Goal: Check status: Check status

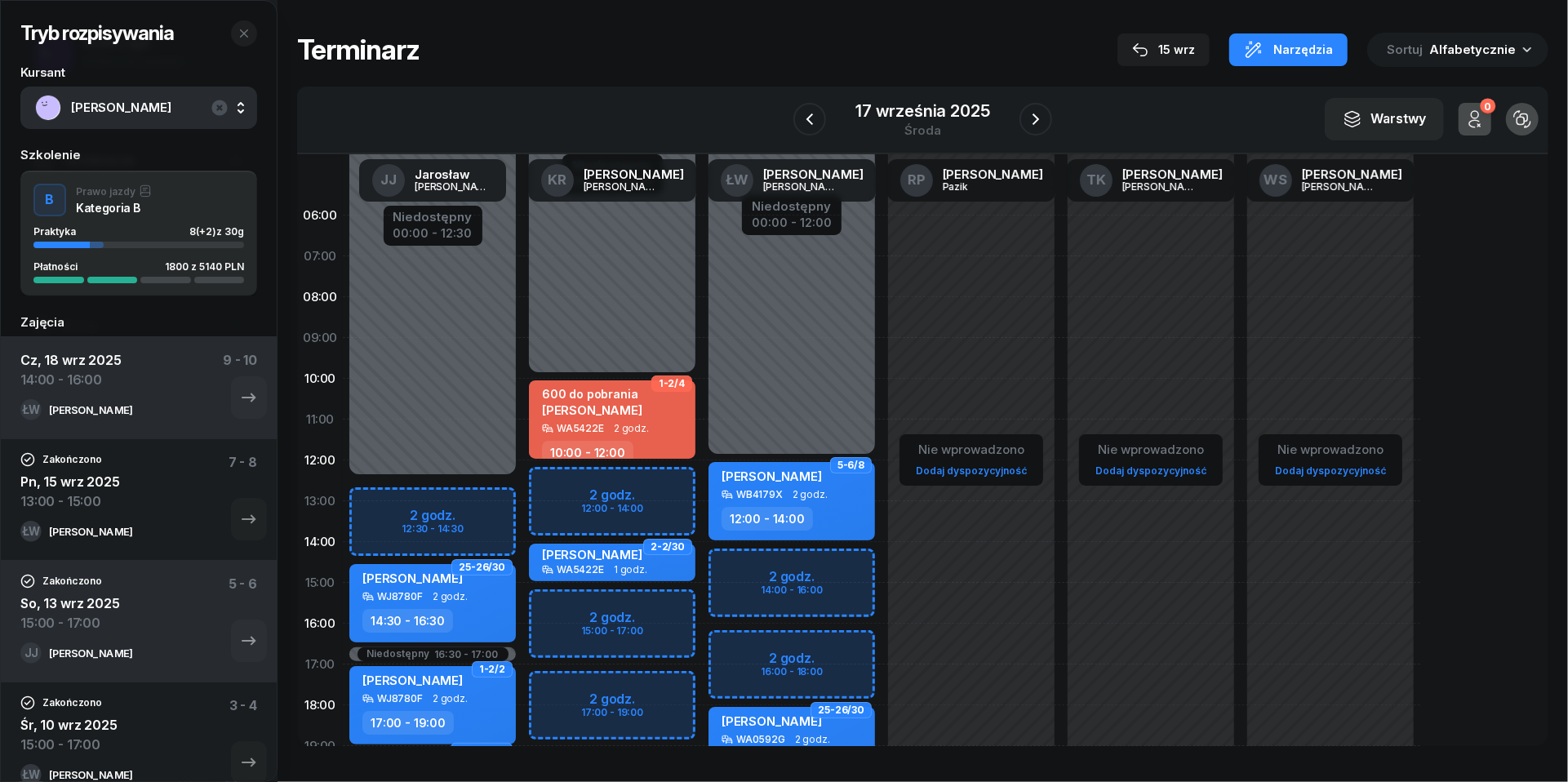
scroll to position [46, 0]
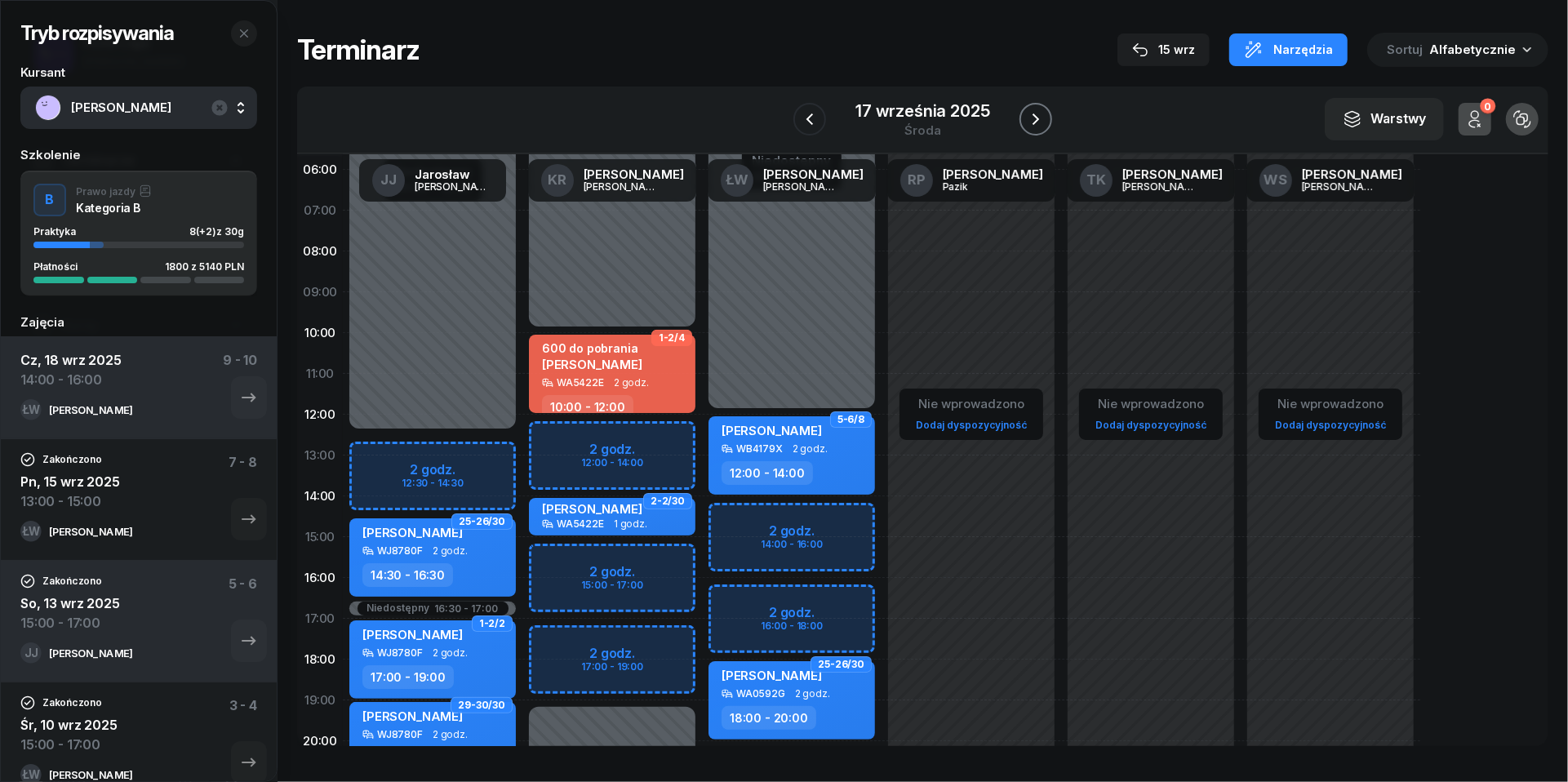
click at [1043, 111] on icon "button" at bounding box center [1035, 119] width 19 height 19
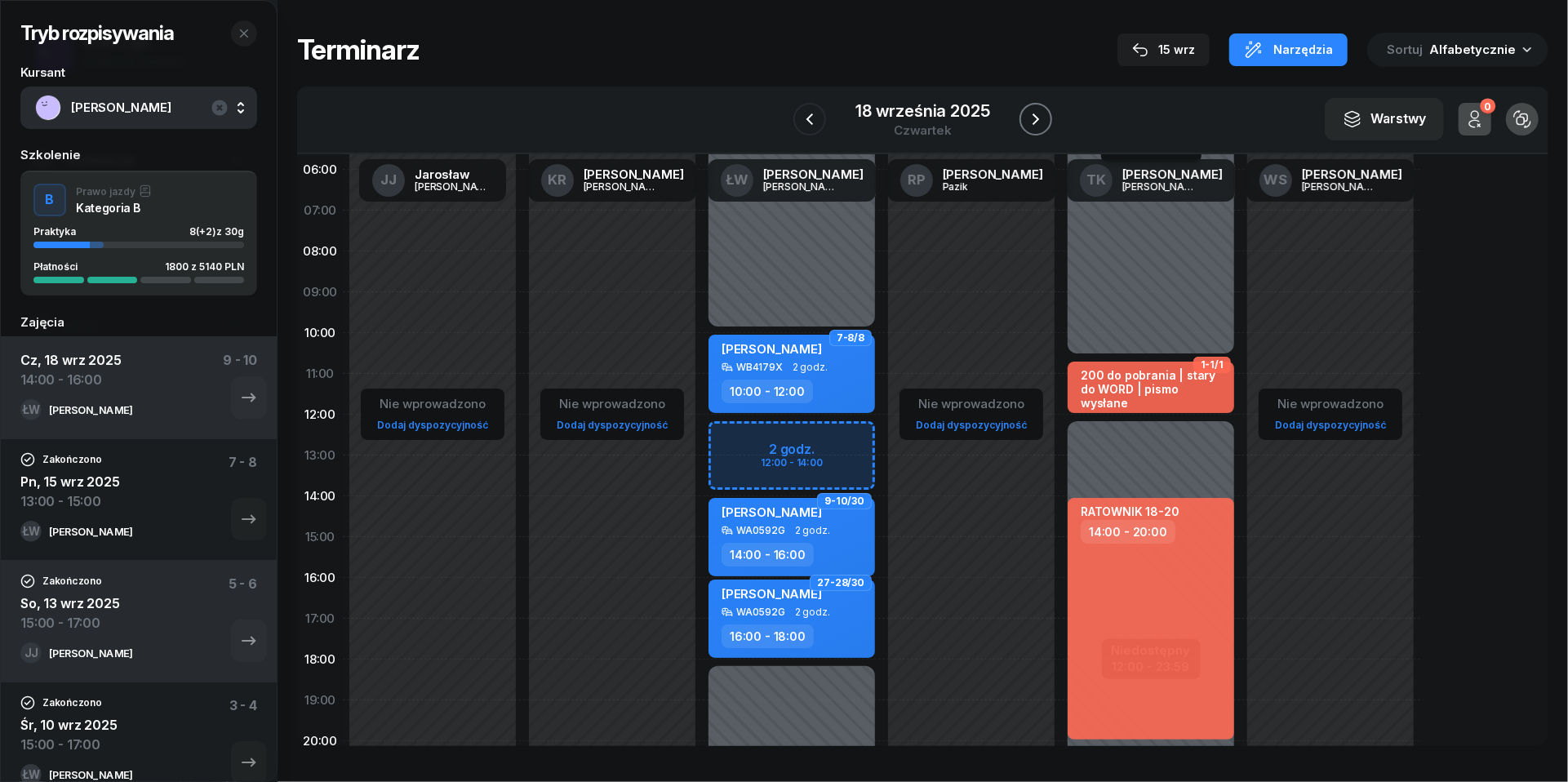
click at [1043, 111] on icon "button" at bounding box center [1035, 119] width 19 height 19
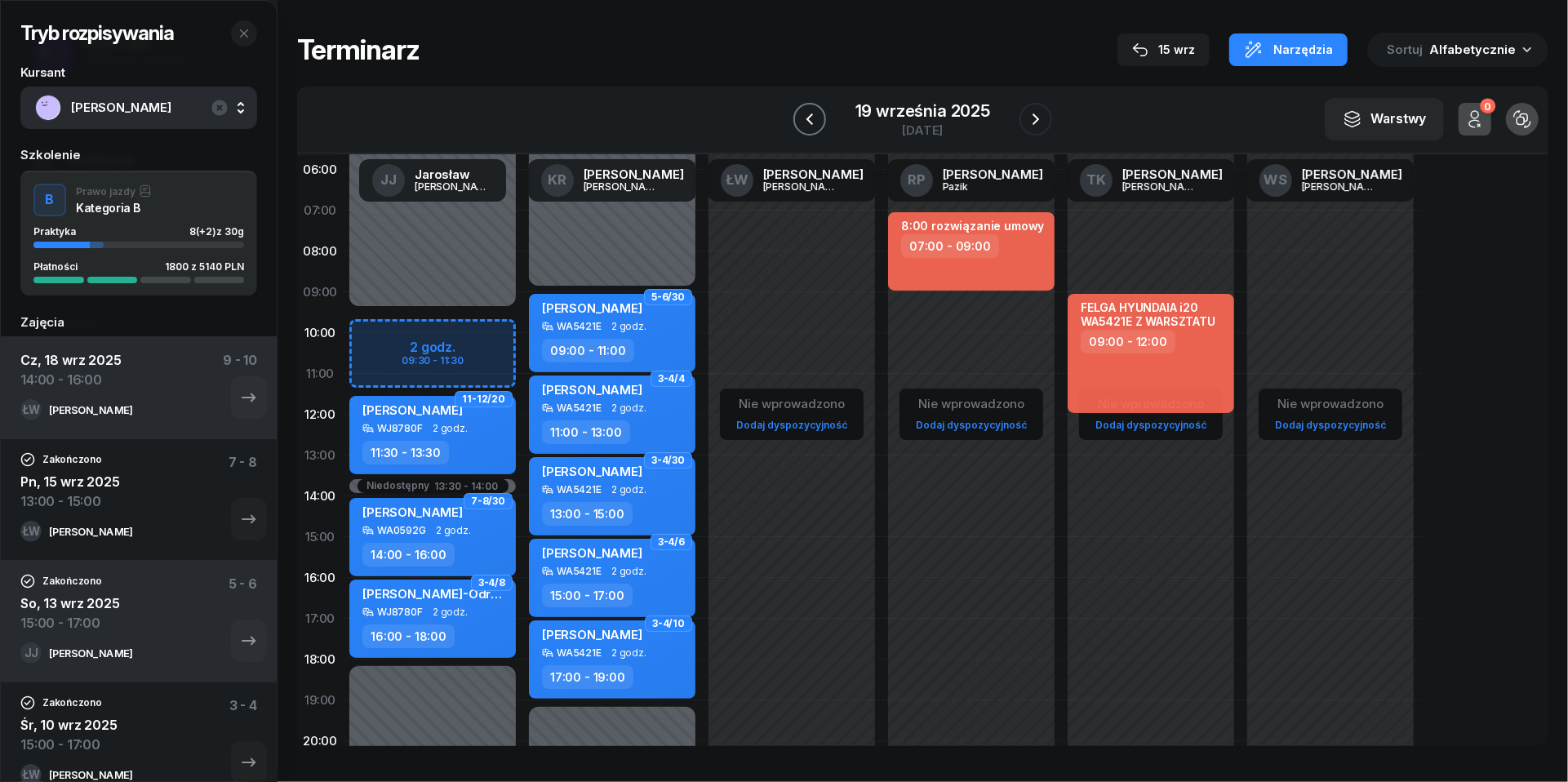
click at [814, 115] on icon "button" at bounding box center [809, 119] width 19 height 19
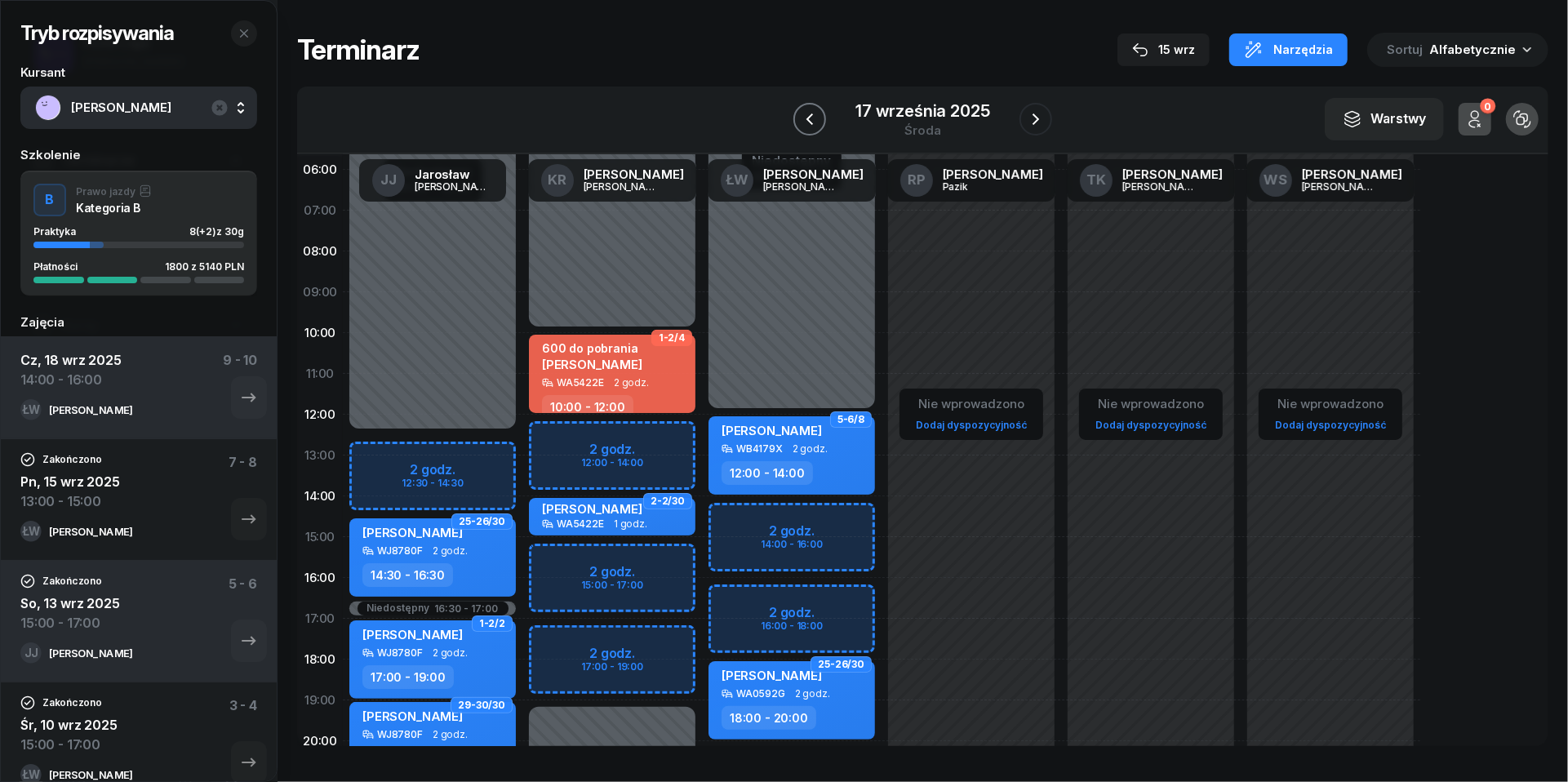
click at [814, 115] on icon "button" at bounding box center [809, 119] width 19 height 19
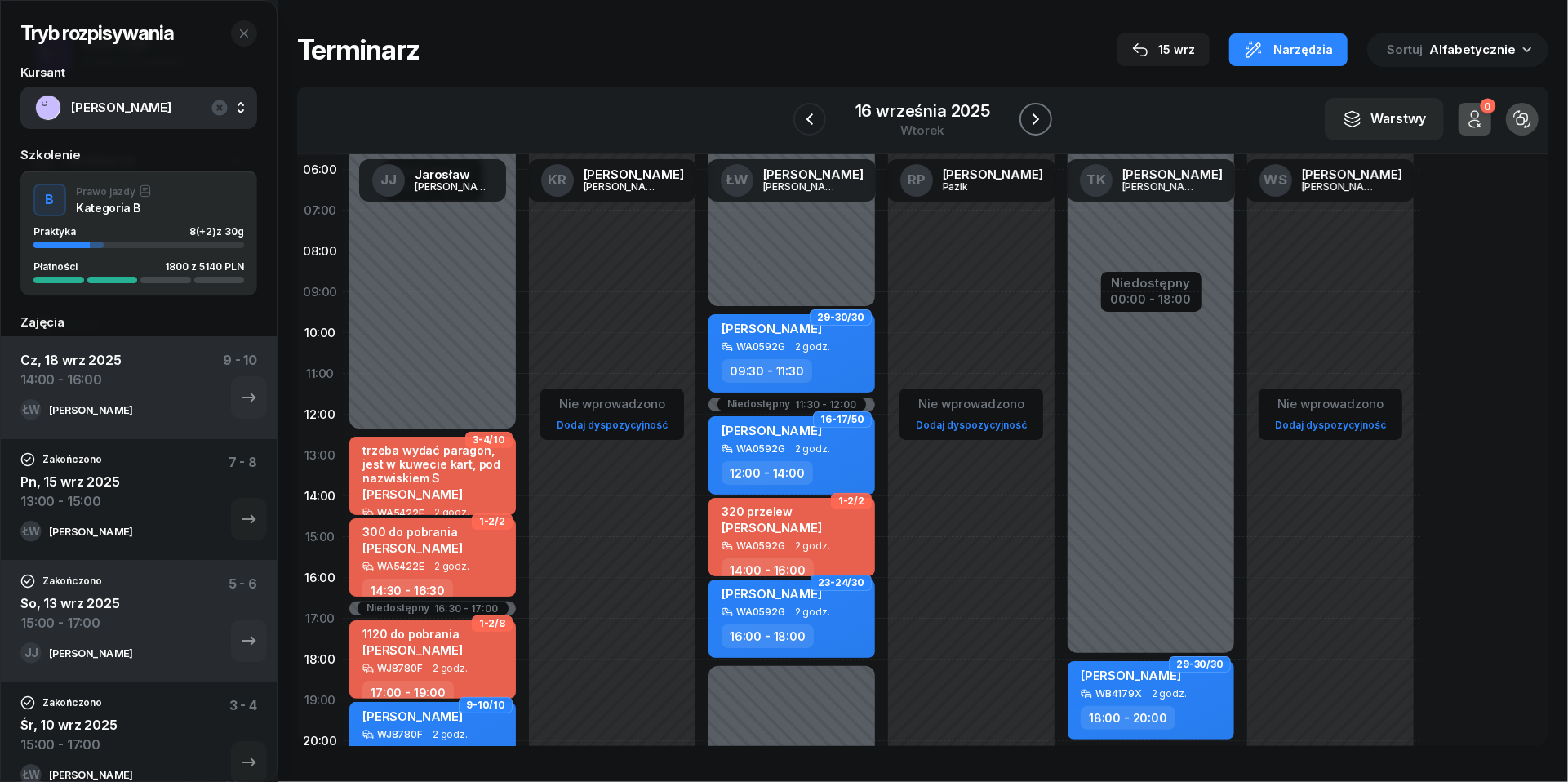
click at [1040, 117] on icon "button" at bounding box center [1035, 119] width 19 height 19
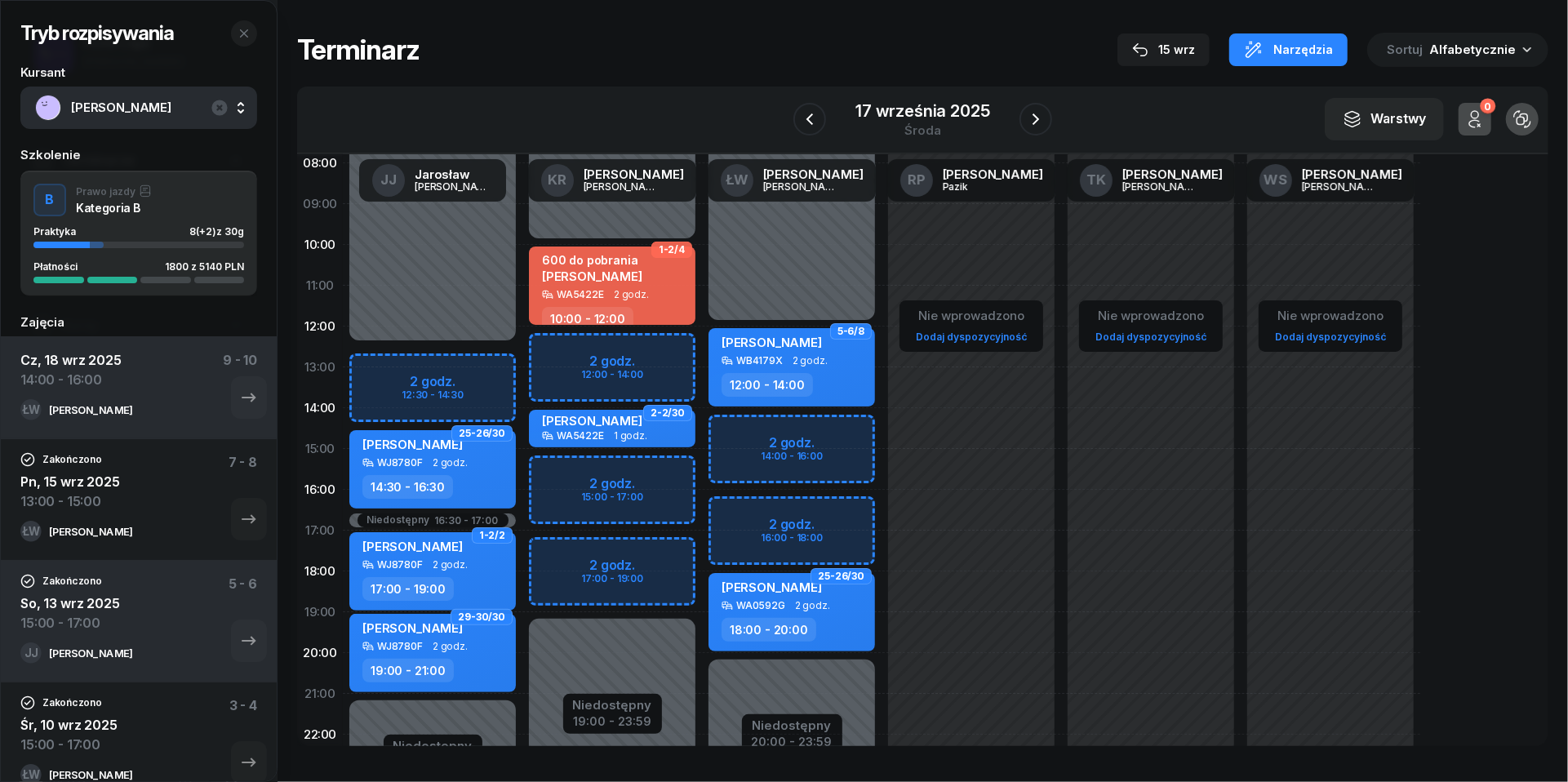
scroll to position [138, 0]
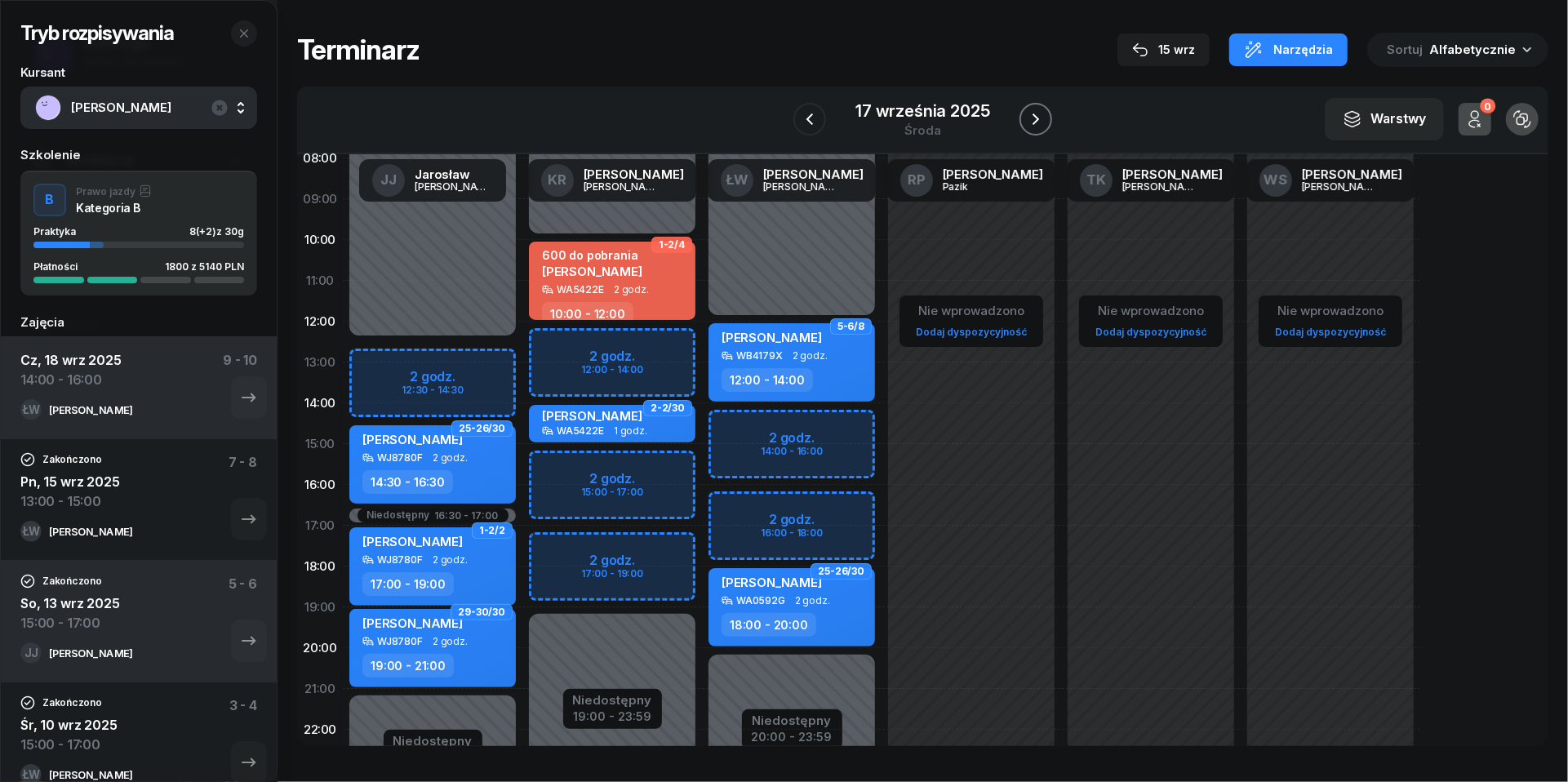
click at [1030, 121] on icon "button" at bounding box center [1035, 119] width 19 height 19
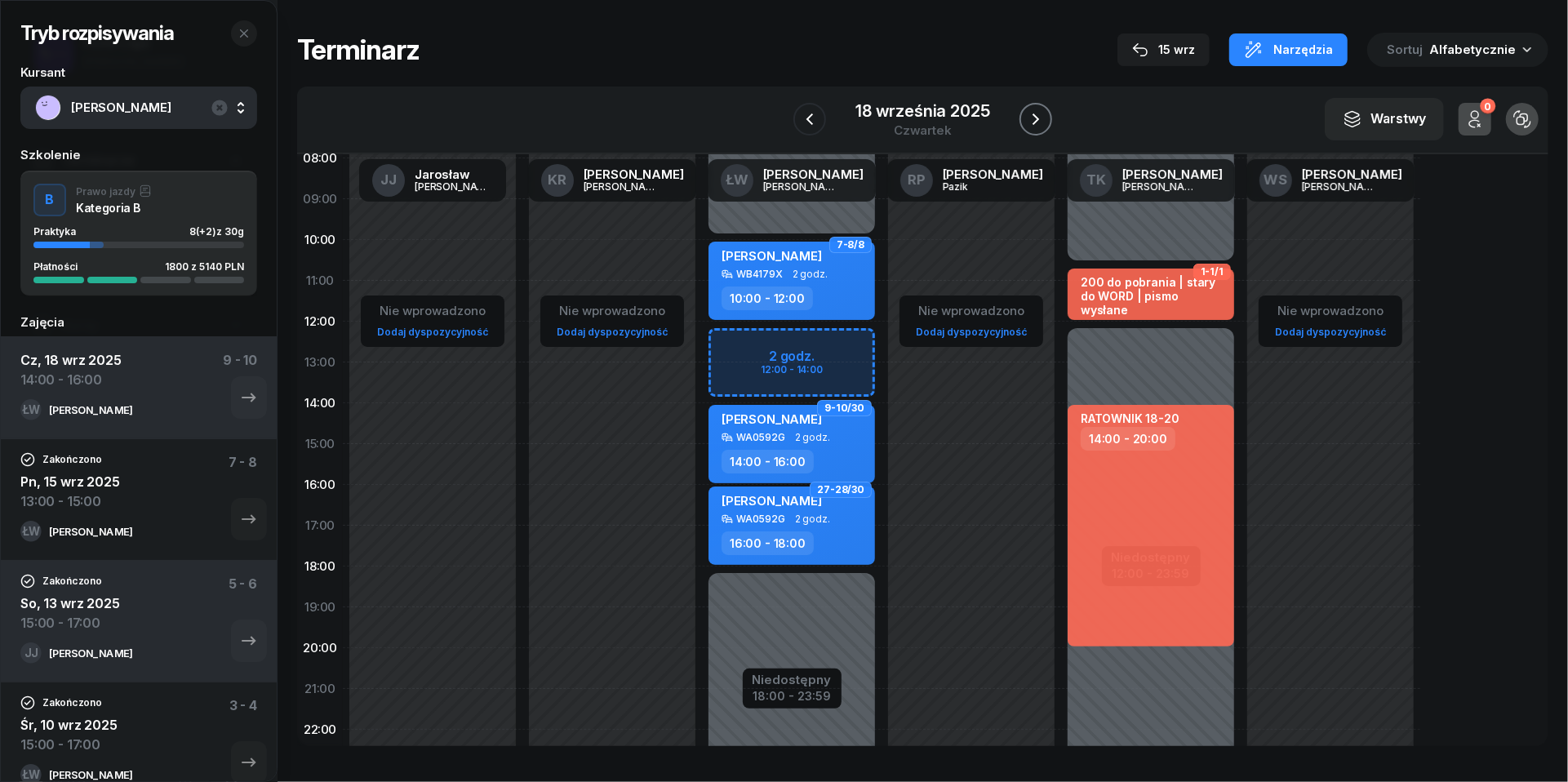
click at [1030, 121] on icon "button" at bounding box center [1035, 119] width 19 height 19
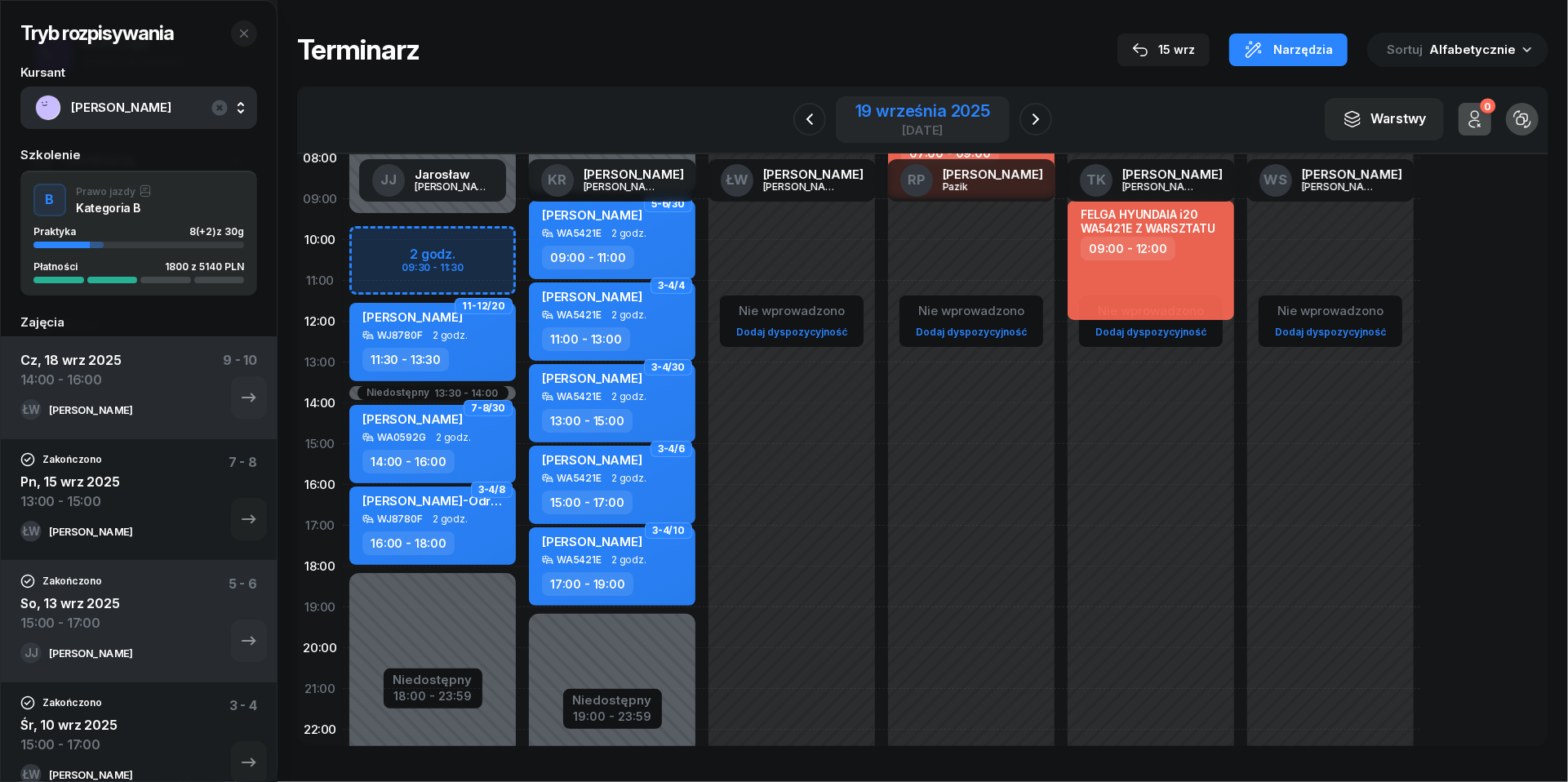
click at [973, 112] on div "19 września 2025" at bounding box center [923, 110] width 134 height 16
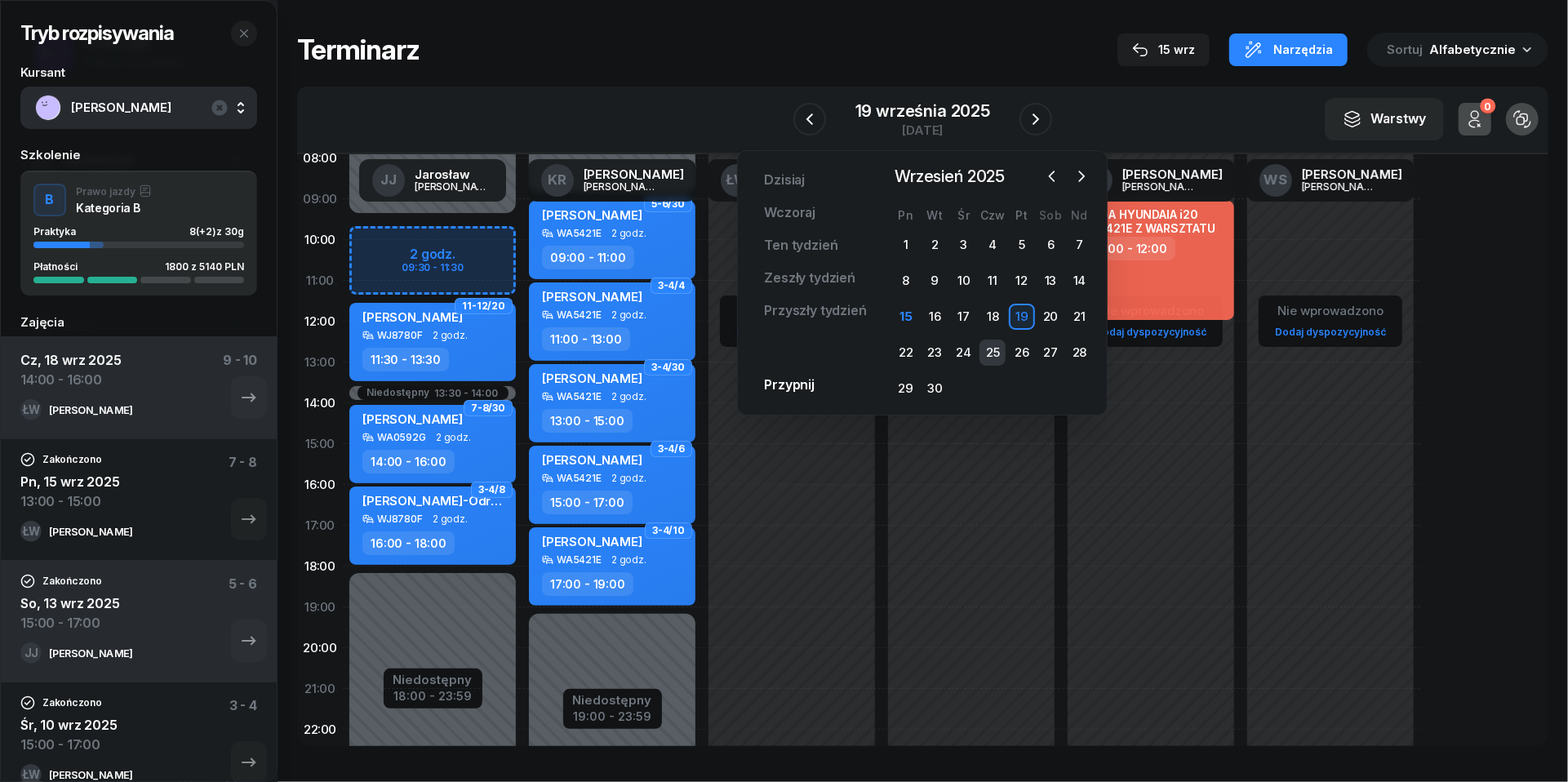
click at [994, 356] on div "25" at bounding box center [992, 353] width 26 height 26
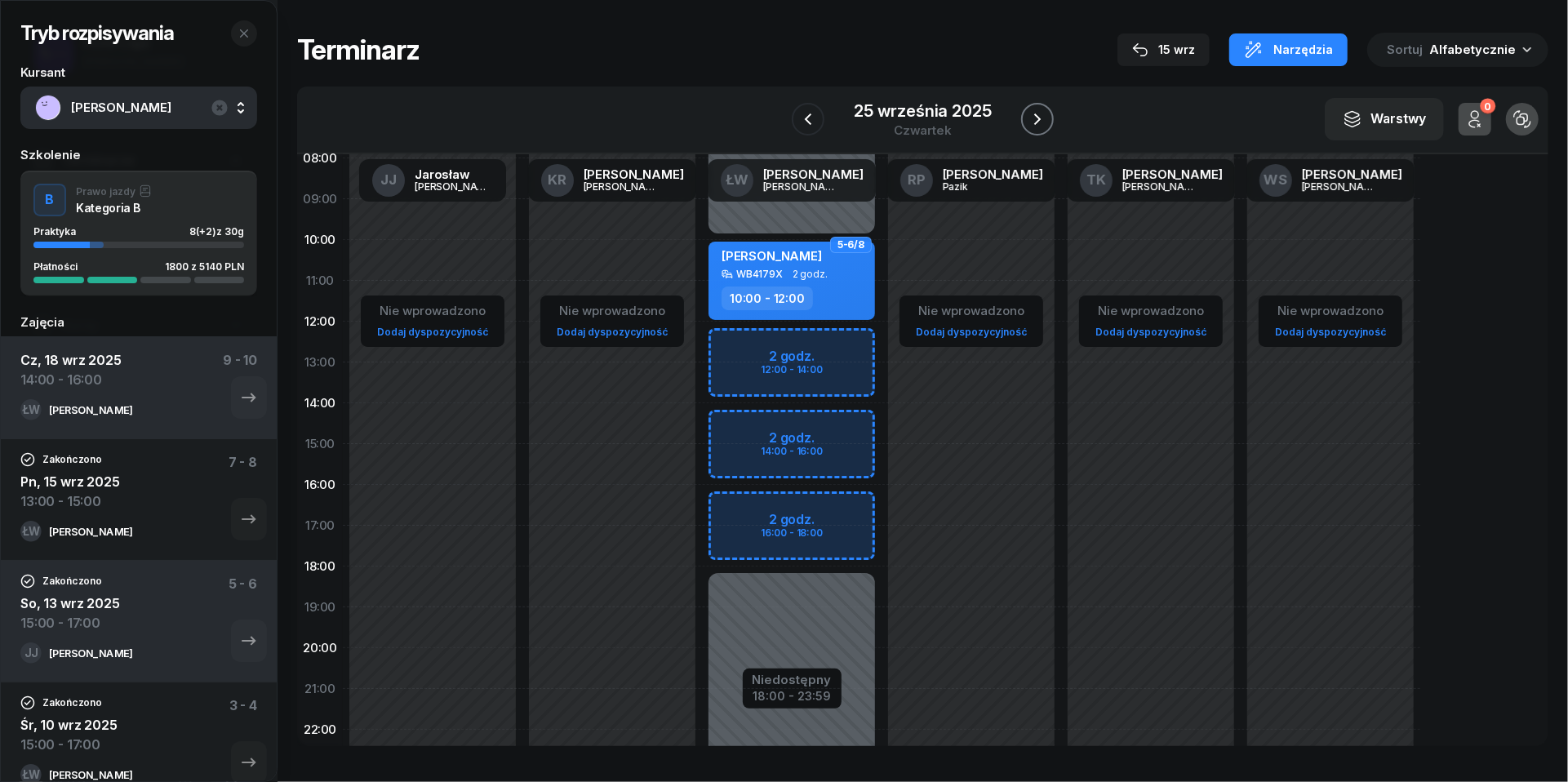
click at [1043, 112] on icon "button" at bounding box center [1037, 119] width 19 height 19
